Goal: Task Accomplishment & Management: Manage account settings

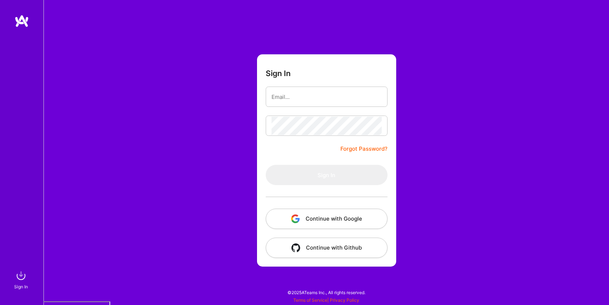
click at [337, 221] on button "Continue with Google" at bounding box center [327, 219] width 122 height 20
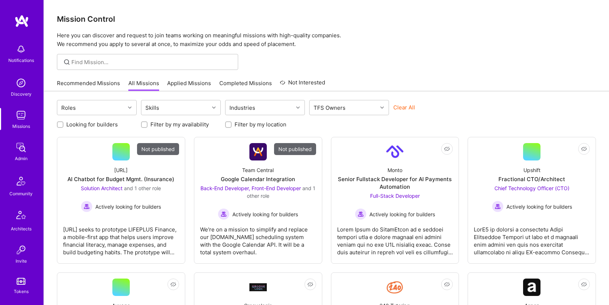
click at [22, 155] on div "Admin" at bounding box center [21, 159] width 13 height 8
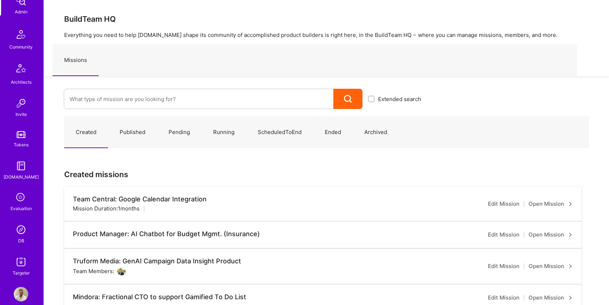
scroll to position [157, 0]
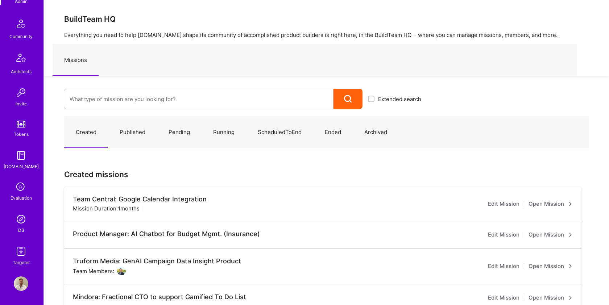
click at [23, 221] on img at bounding box center [21, 219] width 15 height 15
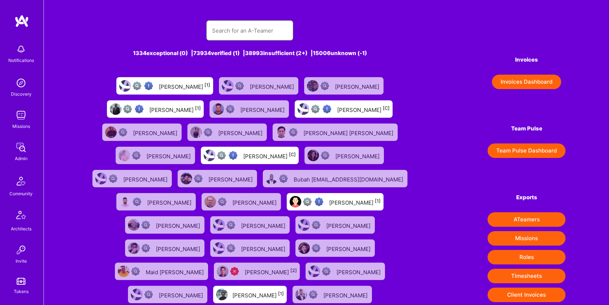
click at [244, 28] on input "text" at bounding box center [249, 30] width 75 height 18
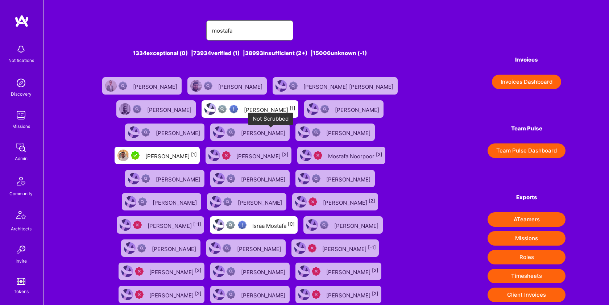
type input "mostafa"
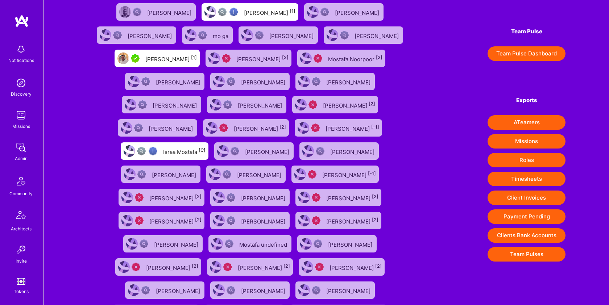
scroll to position [27, 0]
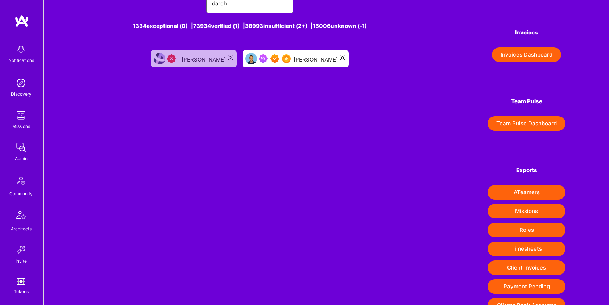
type input "dareh"
click at [327, 66] on div "[PERSON_NAME] [0]" at bounding box center [296, 58] width 106 height 17
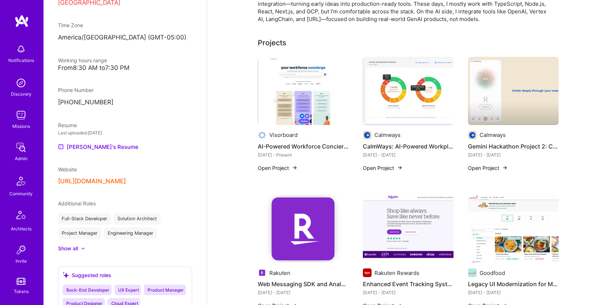
scroll to position [468, 0]
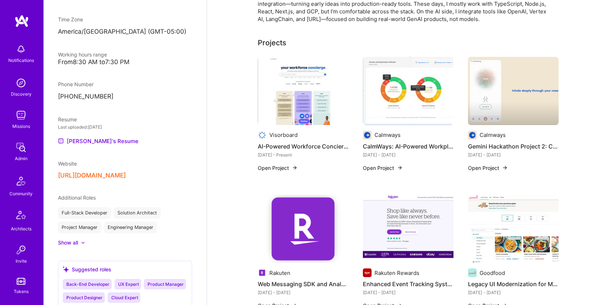
click at [69, 242] on div "Show all" at bounding box center [68, 242] width 20 height 7
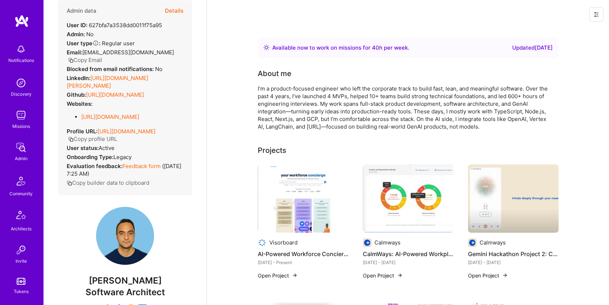
scroll to position [0, 0]
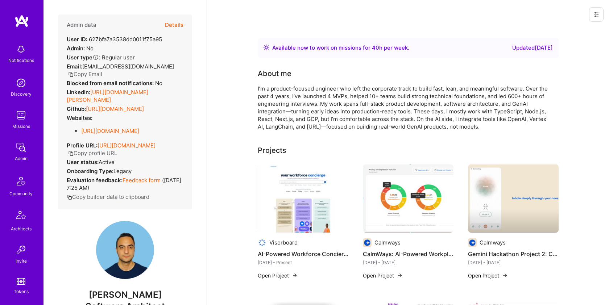
click at [175, 25] on button "Details" at bounding box center [174, 25] width 18 height 21
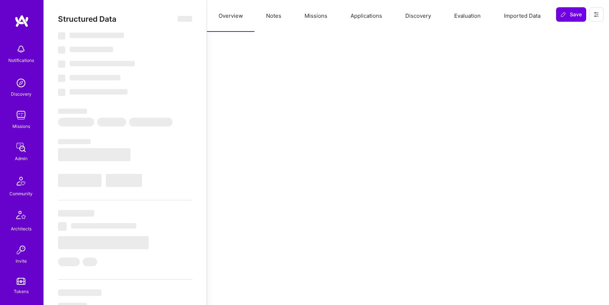
select select "Right Now"
select select "7"
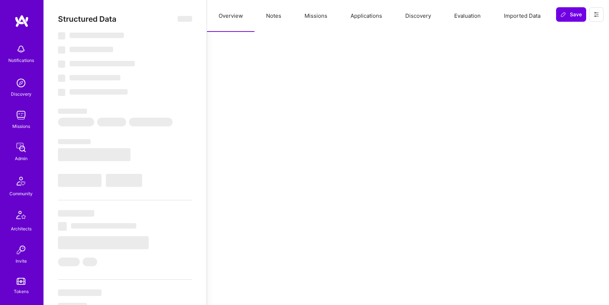
select select "CA"
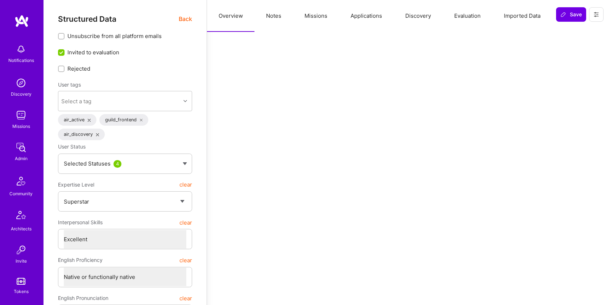
click at [360, 16] on button "Applications" at bounding box center [366, 16] width 55 height 32
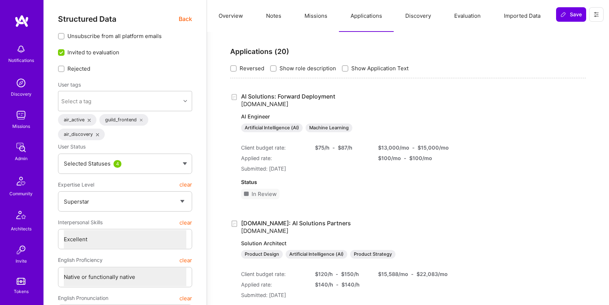
click at [272, 98] on link "AI Solutions: Forward Deployment [DOMAIN_NAME] AI Engineer Artificial Intellige…" at bounding box center [336, 113] width 191 height 40
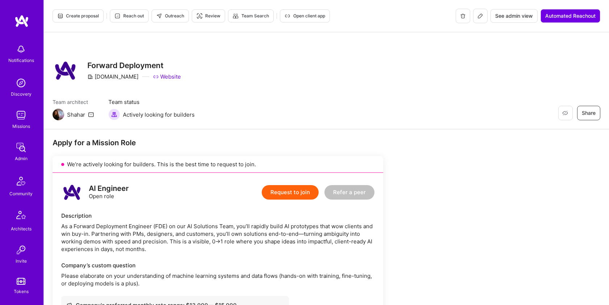
click at [432, 120] on div "Team architect Shahar Team status Actively looking for builders Restore Not Int…" at bounding box center [327, 109] width 548 height 22
